Goal: Use online tool/utility: Utilize a website feature to perform a specific function

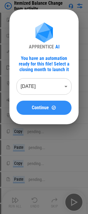
click at [40, 105] on span "Continue" at bounding box center [40, 107] width 17 height 5
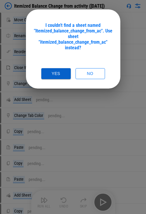
click at [65, 68] on button "Yes" at bounding box center [55, 73] width 29 height 11
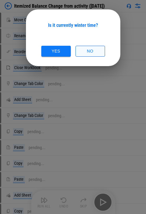
click at [83, 53] on button "No" at bounding box center [89, 51] width 29 height 11
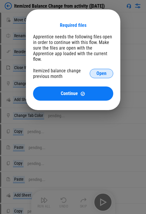
click at [92, 71] on span "Open" at bounding box center [101, 73] width 10 height 5
click at [92, 206] on div at bounding box center [73, 107] width 146 height 214
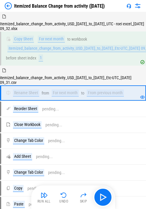
click at [92, 196] on img "button" at bounding box center [102, 197] width 9 height 9
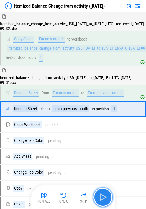
click at [92, 196] on img "button" at bounding box center [102, 197] width 9 height 9
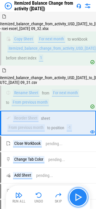
click at [80, 200] on img "button" at bounding box center [77, 197] width 9 height 9
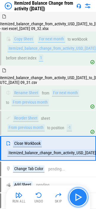
click at [80, 200] on img "button" at bounding box center [77, 197] width 9 height 9
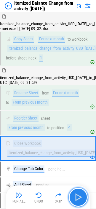
click at [80, 200] on img "button" at bounding box center [77, 197] width 9 height 9
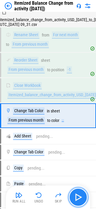
scroll to position [70, 0]
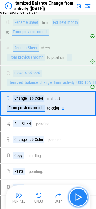
click at [80, 200] on img "button" at bounding box center [77, 197] width 9 height 9
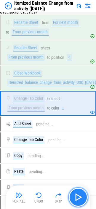
click at [80, 200] on img "button" at bounding box center [77, 197] width 9 height 9
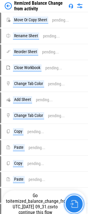
click at [68, 207] on button "button" at bounding box center [74, 203] width 19 height 19
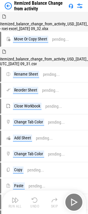
click at [41, 205] on div "Run All Undo Skip" at bounding box center [45, 202] width 78 height 19
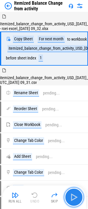
click at [68, 198] on button "button" at bounding box center [74, 197] width 19 height 19
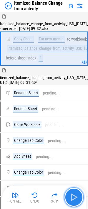
click at [70, 198] on img "button" at bounding box center [73, 197] width 9 height 9
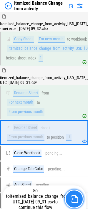
click at [70, 203] on button "button" at bounding box center [74, 199] width 19 height 19
